Goal: Task Accomplishment & Management: Manage account settings

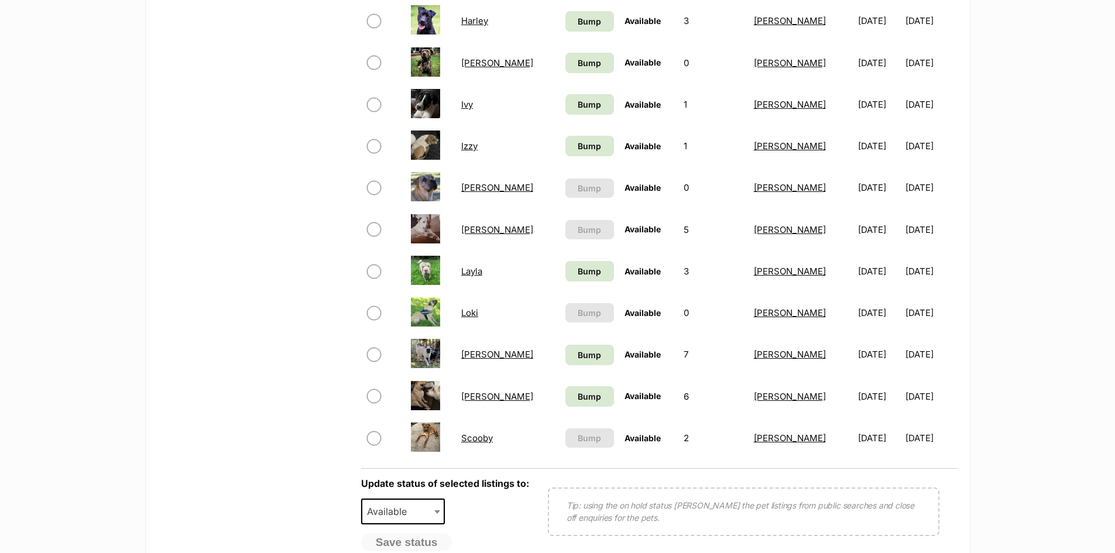
scroll to position [702, 0]
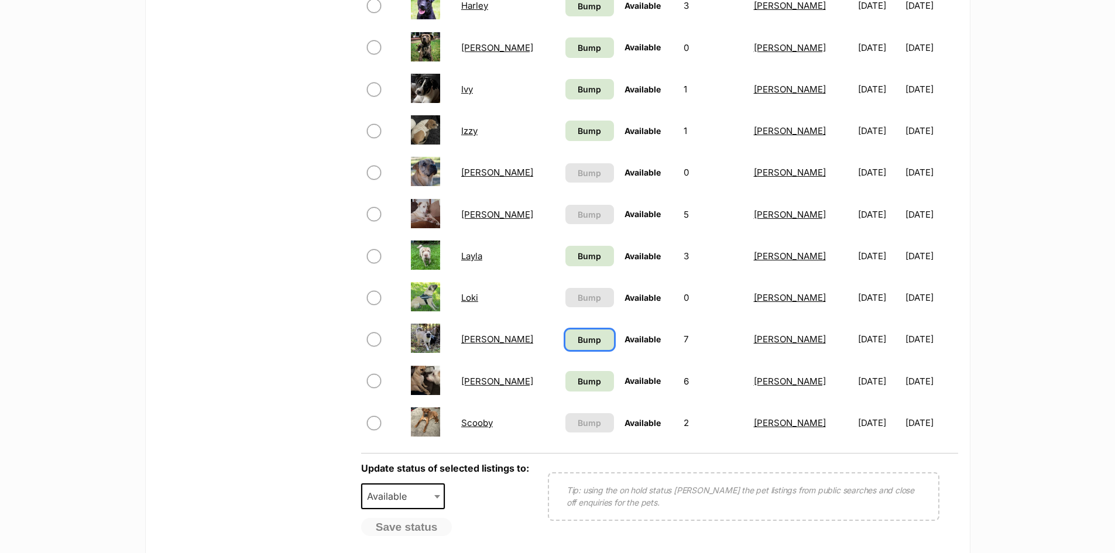
click at [577, 341] on span "Bump" at bounding box center [588, 340] width 23 height 12
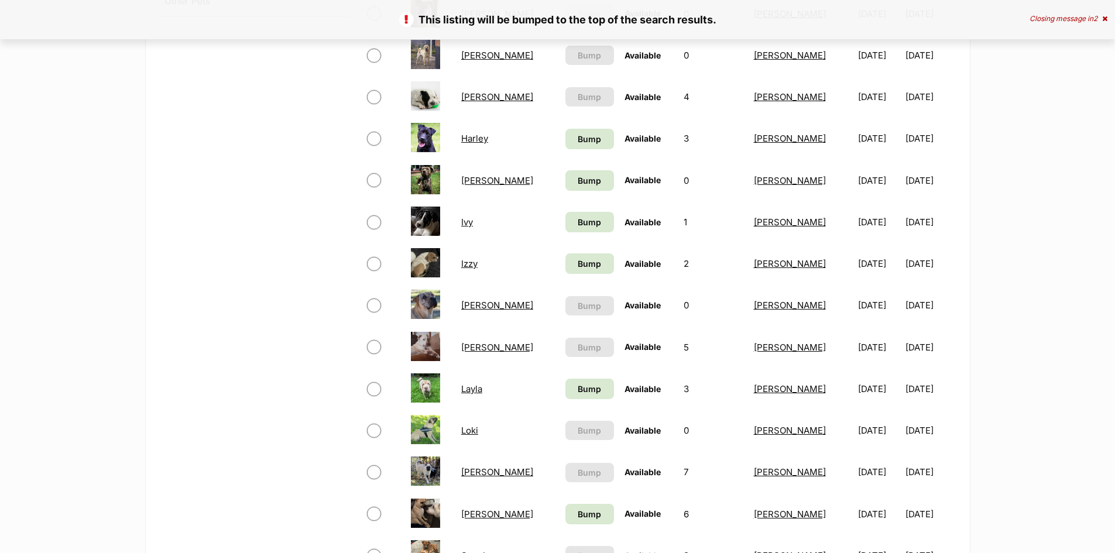
scroll to position [702, 0]
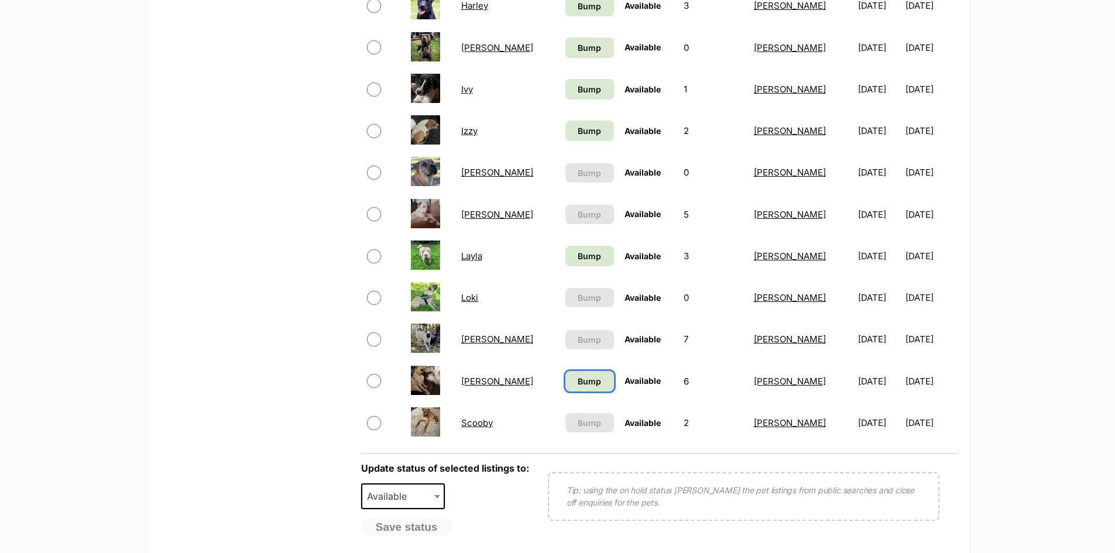
click at [577, 380] on span "Bump" at bounding box center [588, 381] width 23 height 12
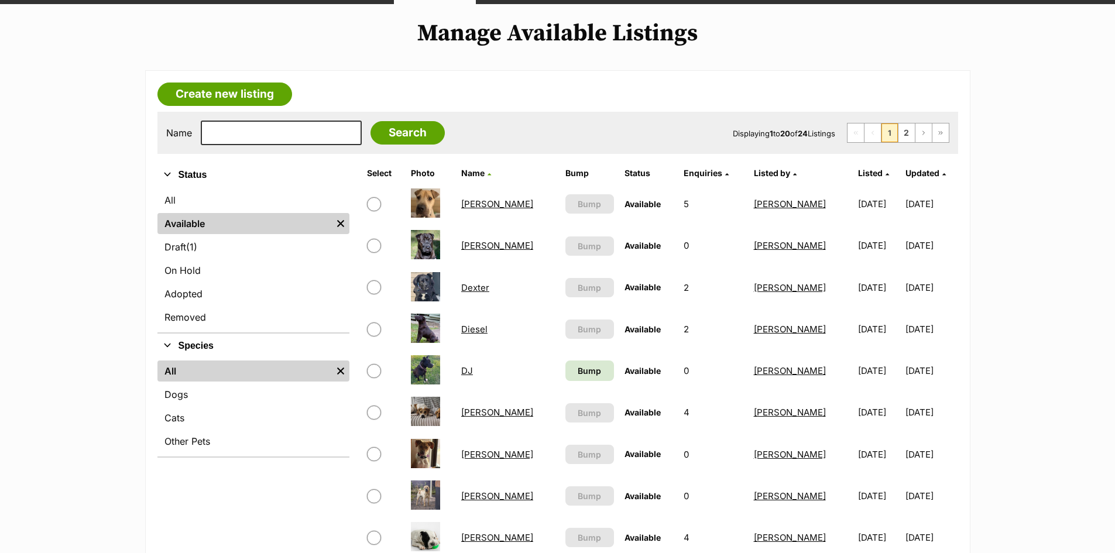
scroll to position [176, 0]
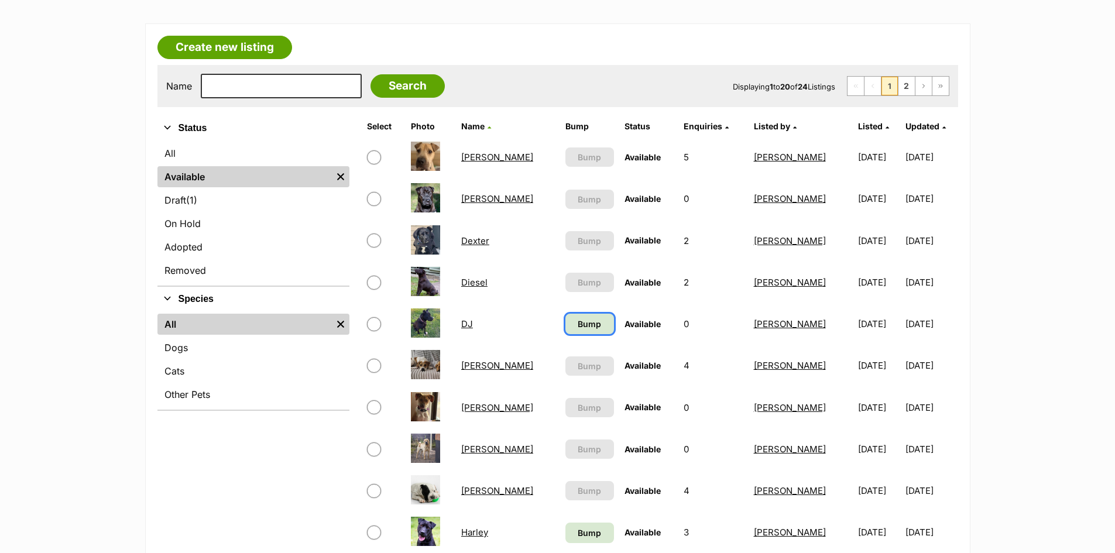
click at [577, 322] on span "Bump" at bounding box center [588, 324] width 23 height 12
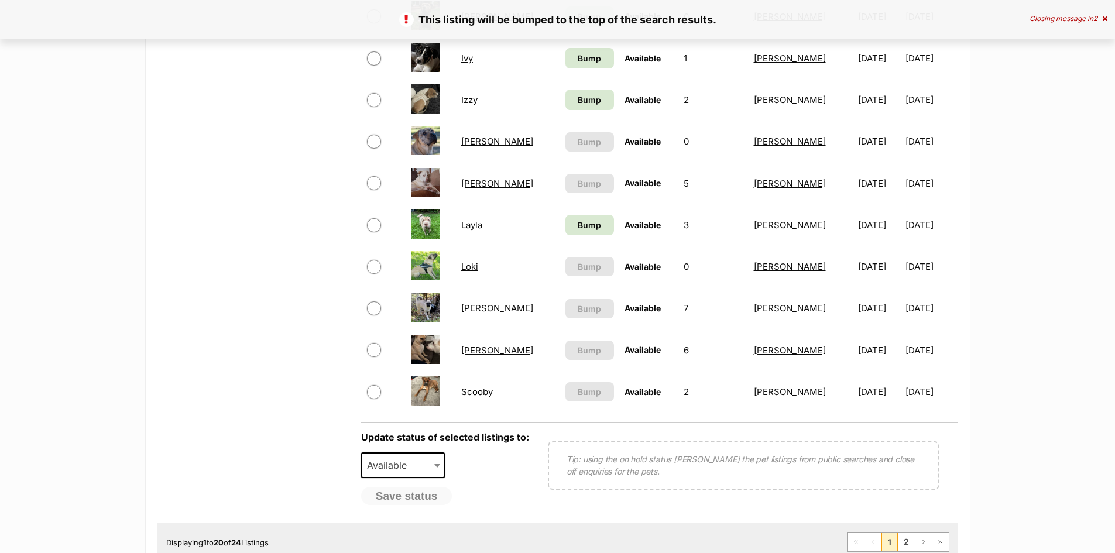
scroll to position [761, 0]
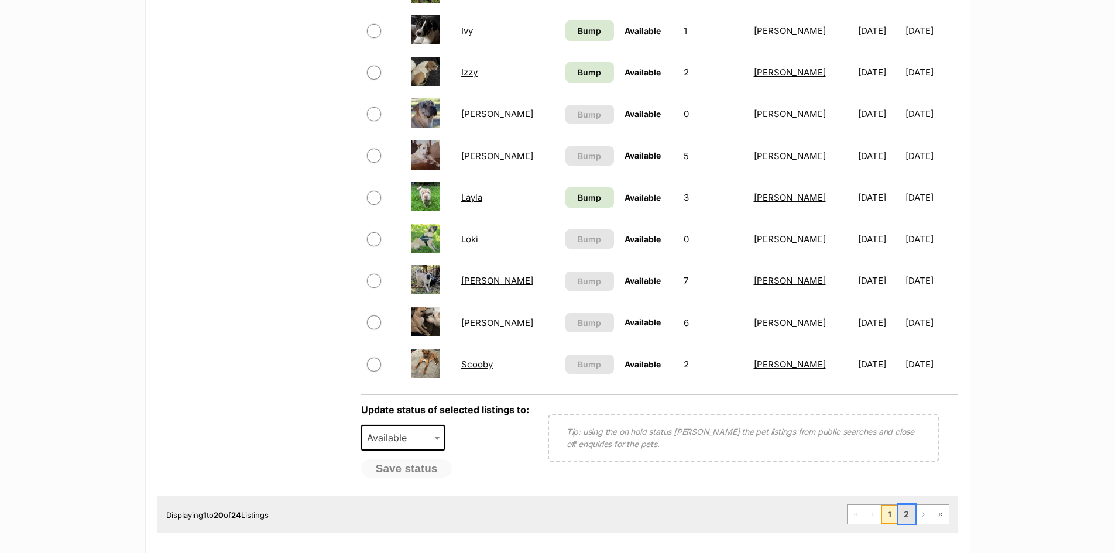
click at [903, 516] on link "2" at bounding box center [906, 514] width 16 height 19
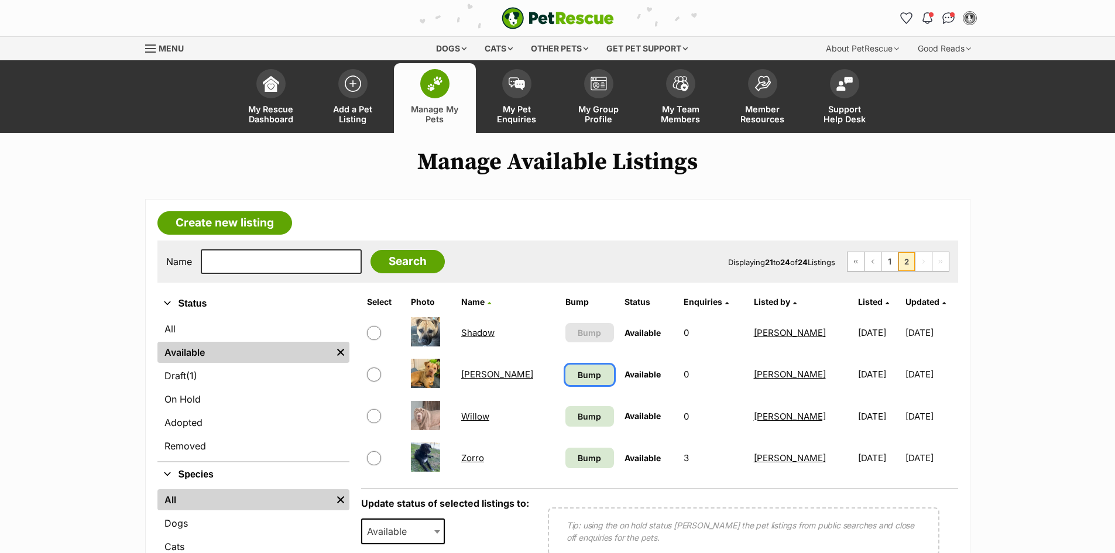
click at [577, 371] on span "Bump" at bounding box center [588, 375] width 23 height 12
